Goal: Task Accomplishment & Management: Manage account settings

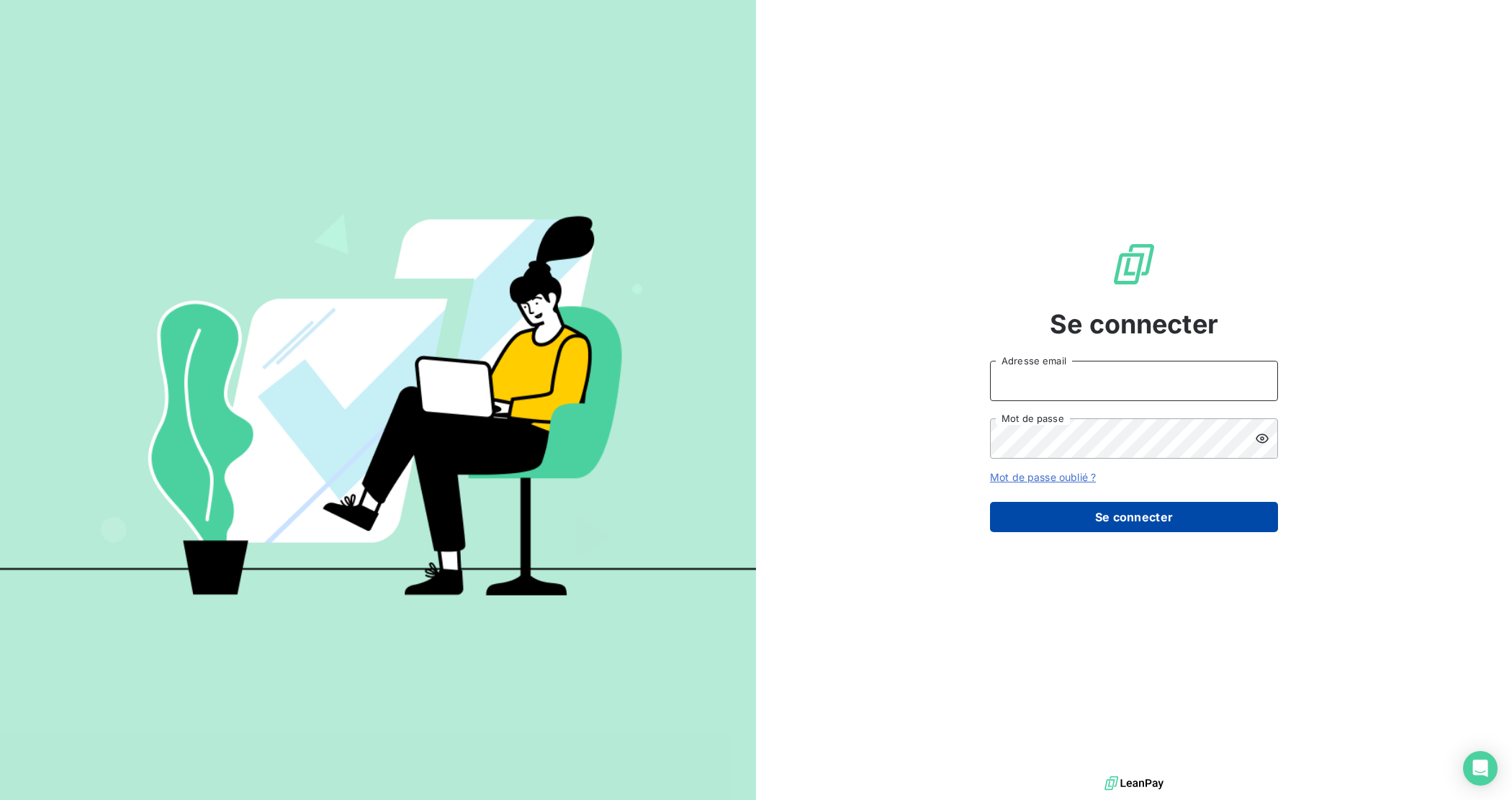
type input "[EMAIL_ADDRESS][DOMAIN_NAME]"
click at [1073, 519] on button "Se connecter" at bounding box center [1134, 517] width 288 height 30
click at [1094, 531] on button "Se connecter" at bounding box center [1134, 517] width 288 height 30
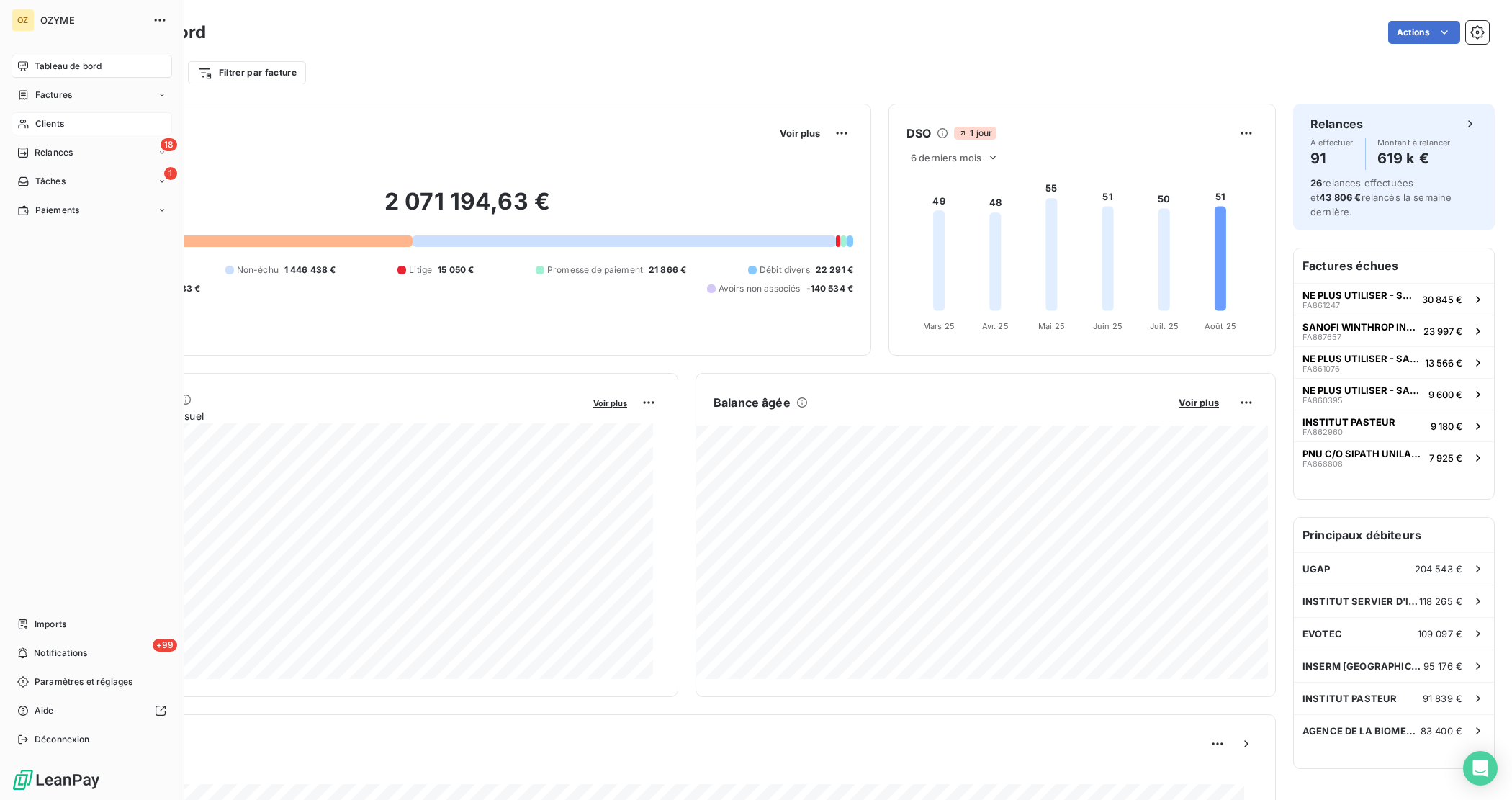
click at [58, 119] on span "Clients" at bounding box center [50, 124] width 29 height 13
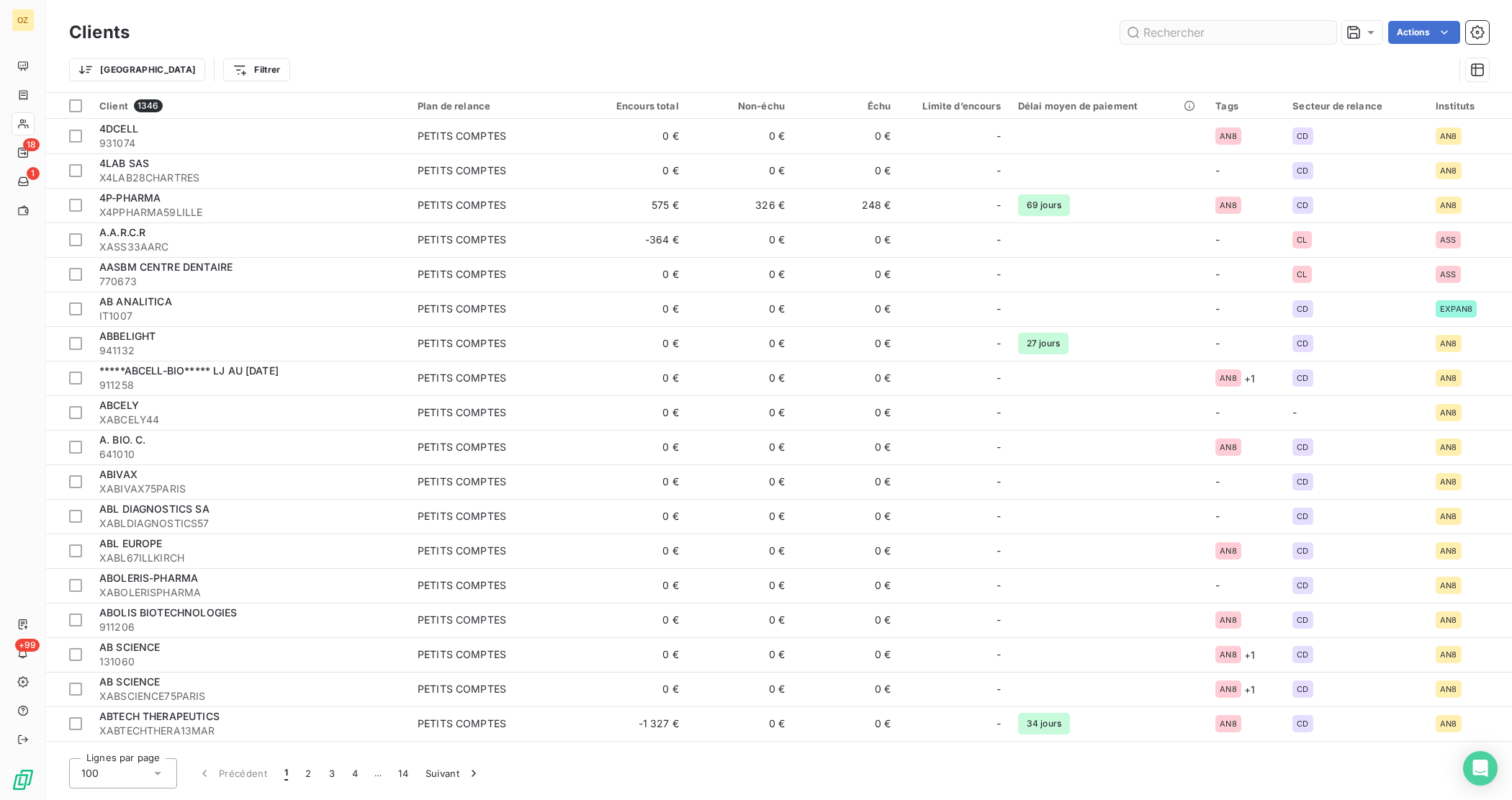
click at [1167, 31] on input "text" at bounding box center [1228, 33] width 216 height 23
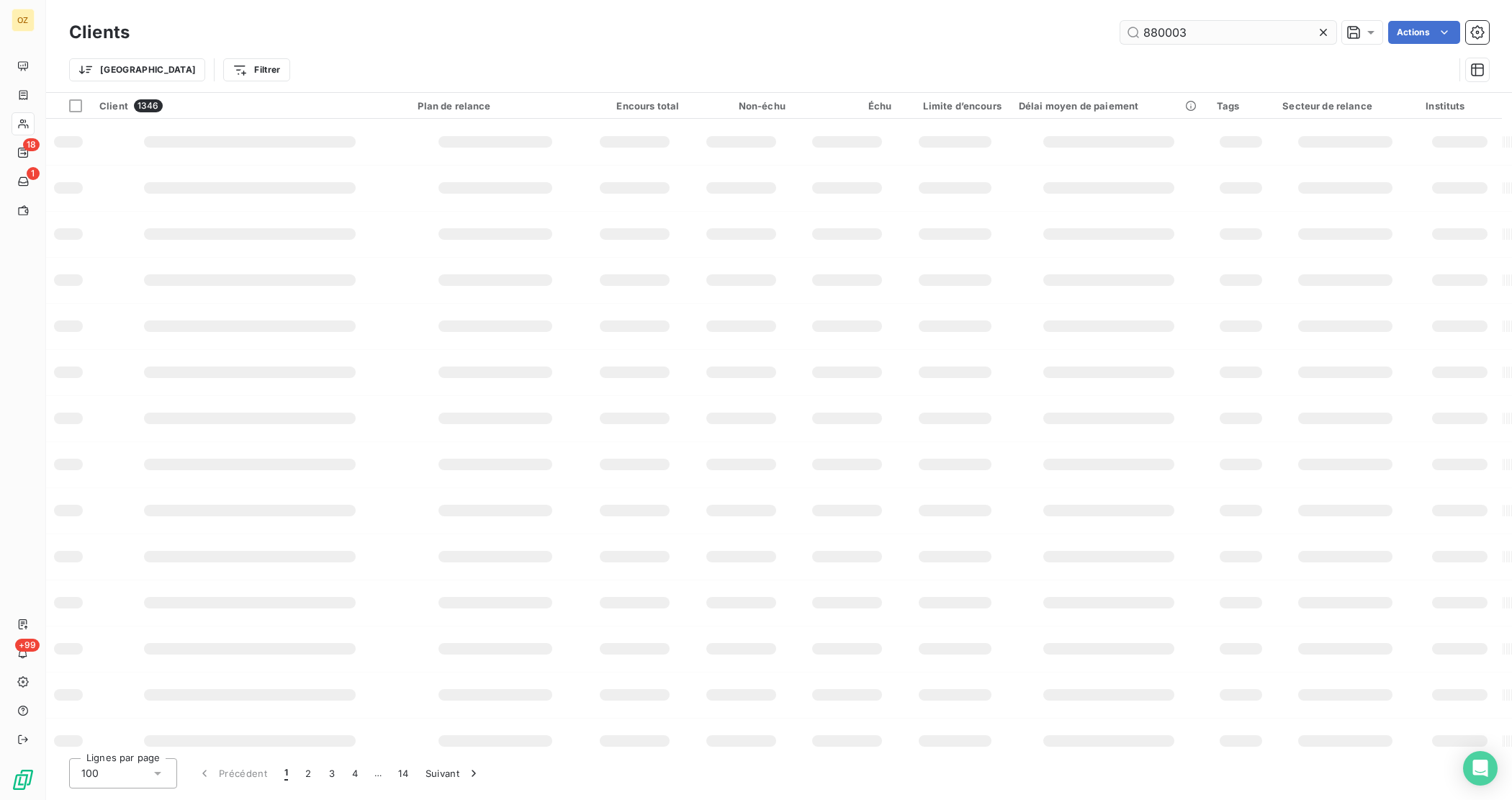
type input "880003"
